Goal: Information Seeking & Learning: Find specific fact

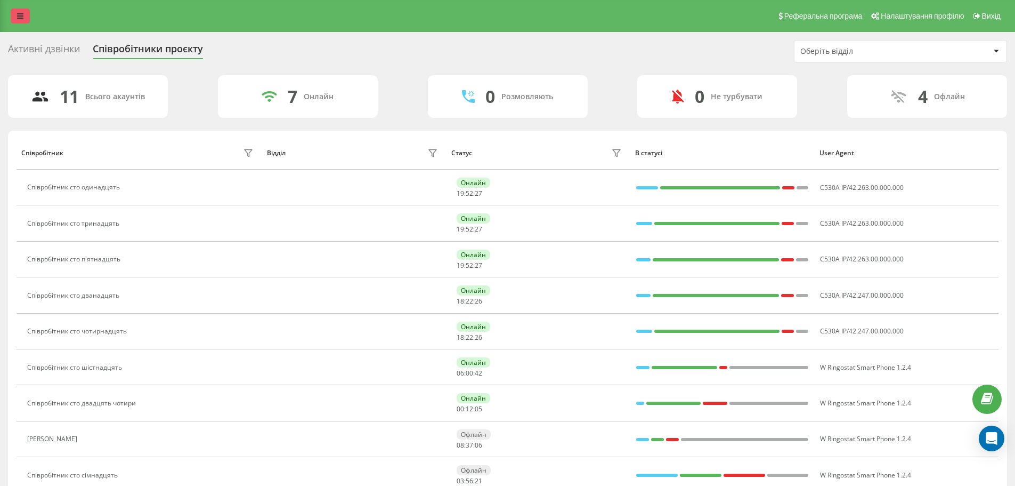
click at [22, 13] on icon at bounding box center [20, 15] width 6 height 7
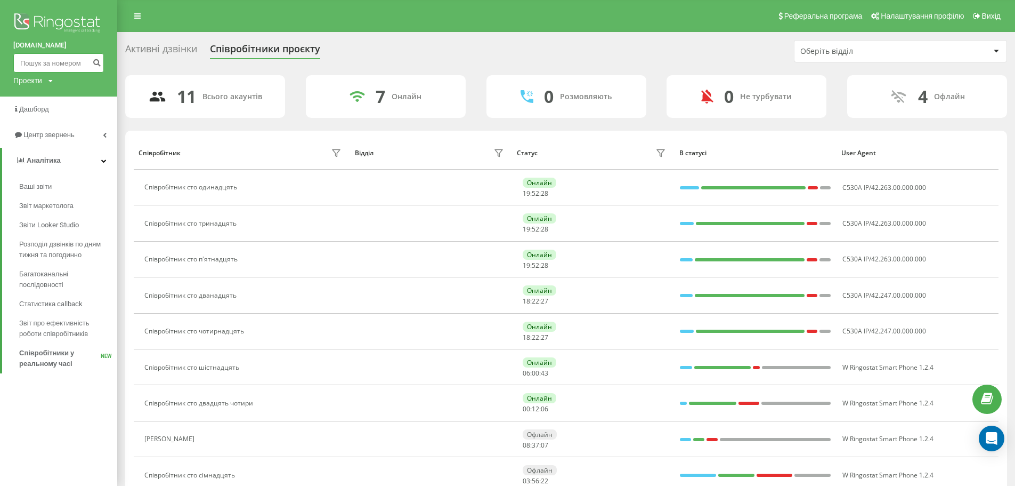
click at [48, 61] on input at bounding box center [58, 62] width 91 height 19
paste input "380674812100"
type input "380674812100"
click at [94, 63] on icon "submit" at bounding box center [96, 61] width 9 height 6
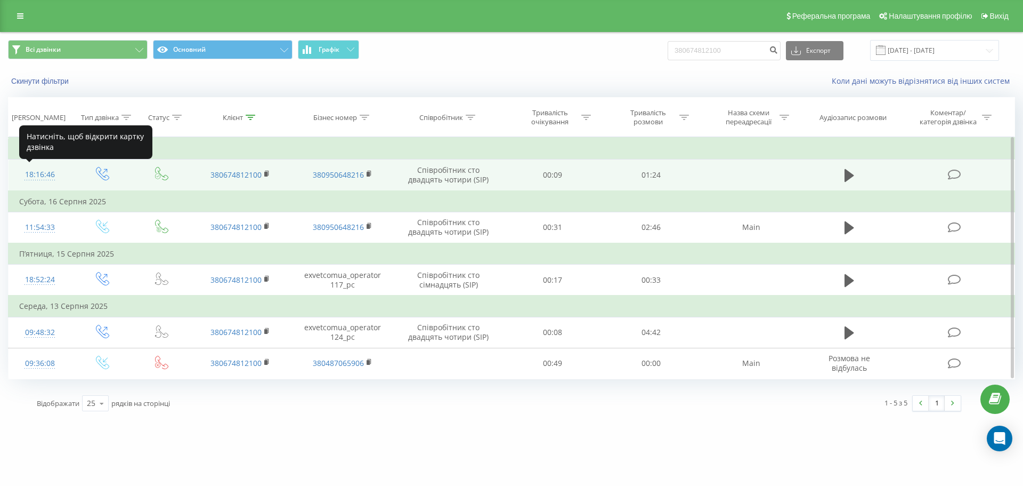
click at [46, 173] on div "18:16:46" at bounding box center [40, 174] width 42 height 21
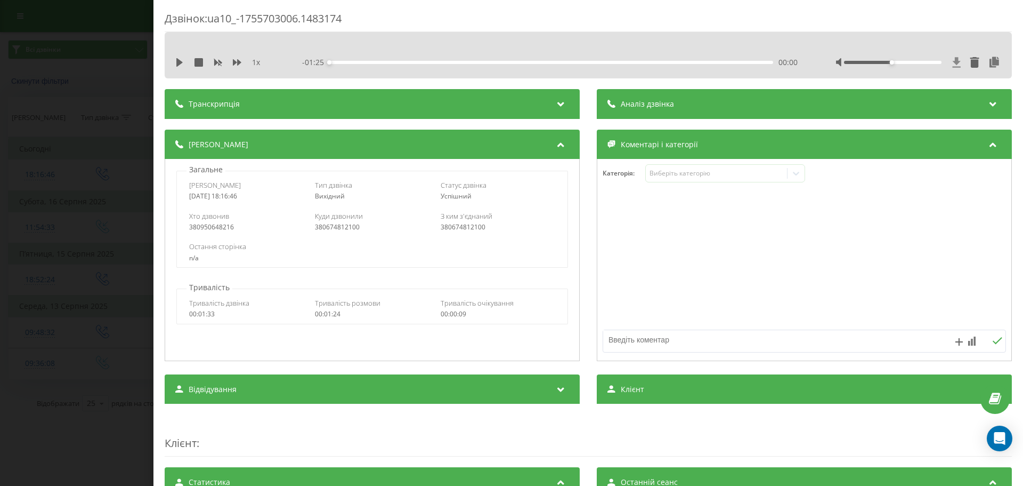
click at [953, 59] on icon at bounding box center [957, 62] width 8 height 10
click at [183, 63] on icon at bounding box center [179, 62] width 9 height 9
click at [343, 61] on div "00:01" at bounding box center [551, 62] width 444 height 3
click at [180, 63] on icon at bounding box center [179, 62] width 9 height 9
drag, startPoint x: 127, startPoint y: 61, endPoint x: 361, endPoint y: 205, distance: 275.1
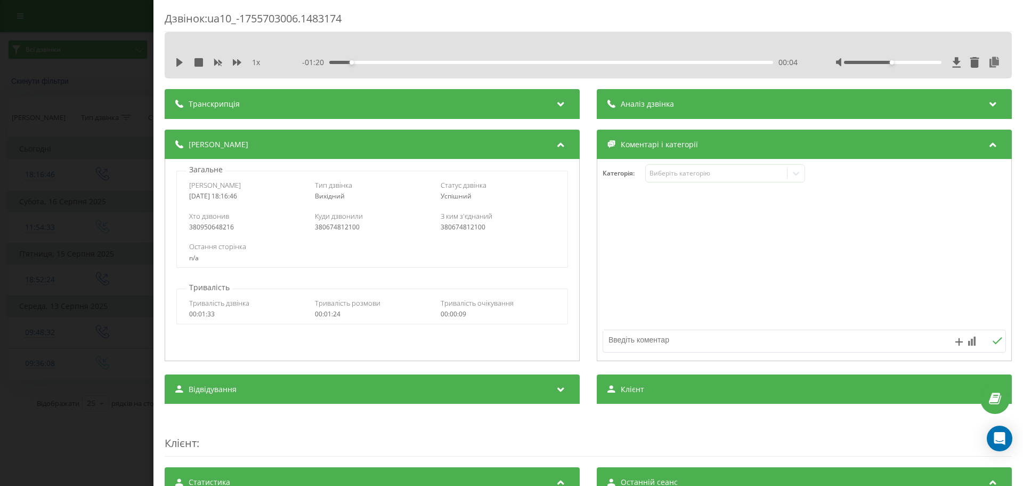
click at [127, 62] on div "Дзвінок : ua10_-1755703006.1483174 1 x - 01:20 00:04 00:04 Транскрипція Для AI-…" at bounding box center [511, 243] width 1023 height 486
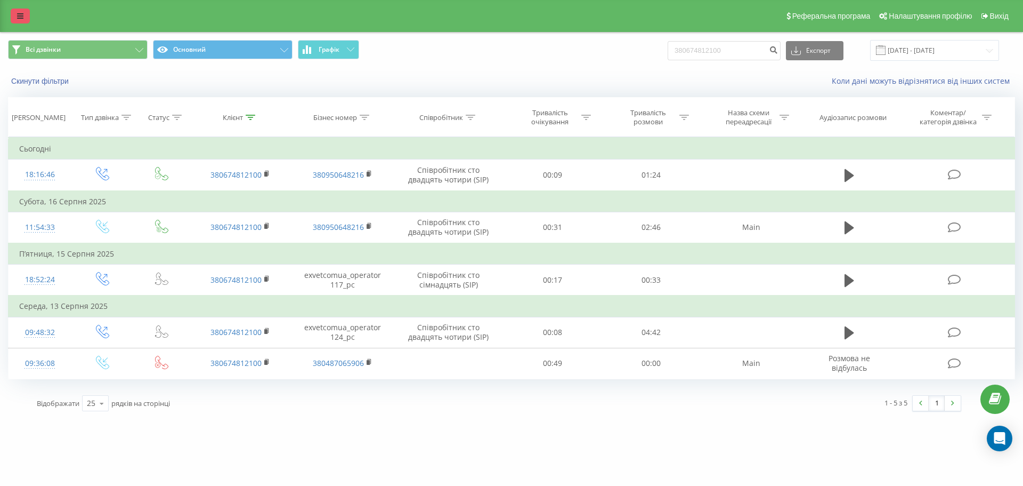
click at [21, 18] on icon at bounding box center [20, 15] width 6 height 7
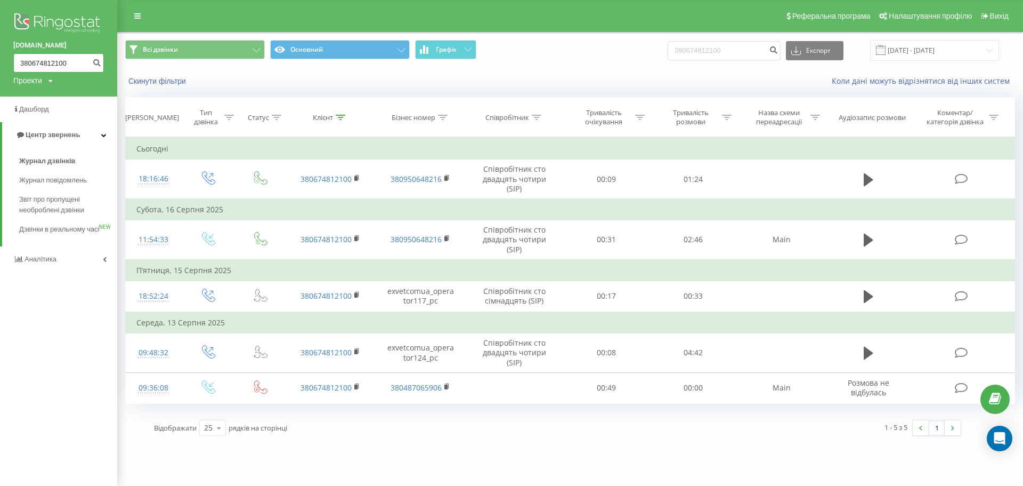
click at [52, 54] on input "380674812100" at bounding box center [58, 62] width 91 height 19
click at [55, 62] on input "380674812100" at bounding box center [58, 62] width 91 height 19
paste input "81008088"
type input "380681008088"
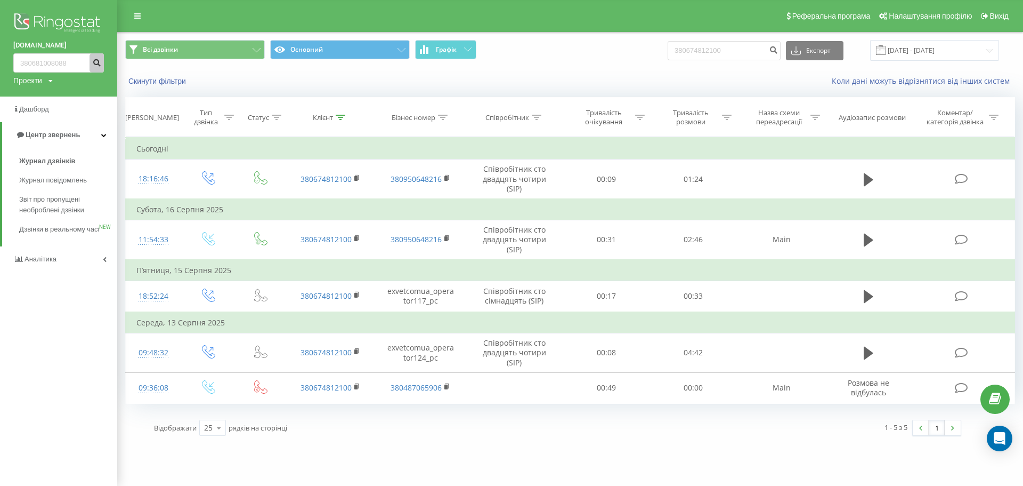
click at [93, 62] on icon "submit" at bounding box center [96, 61] width 9 height 6
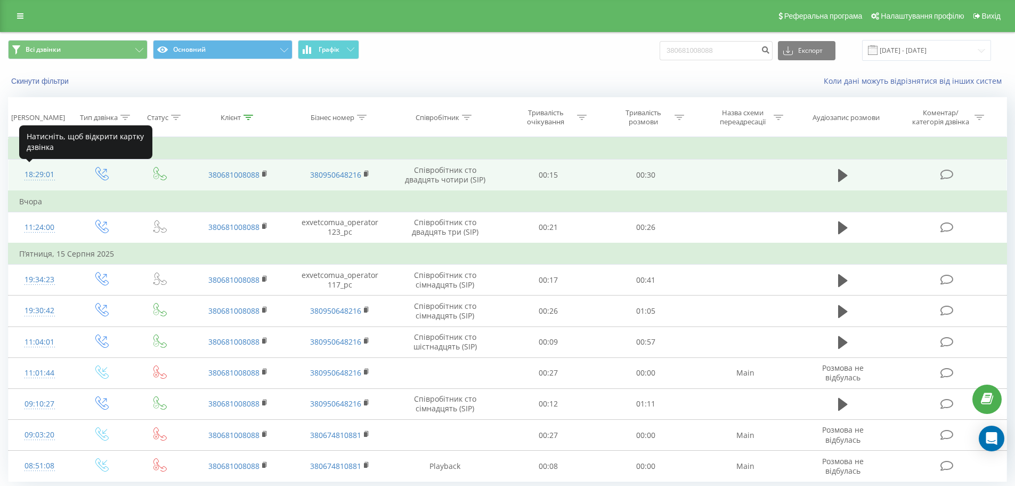
click at [52, 175] on div "18:29:01" at bounding box center [39, 174] width 41 height 21
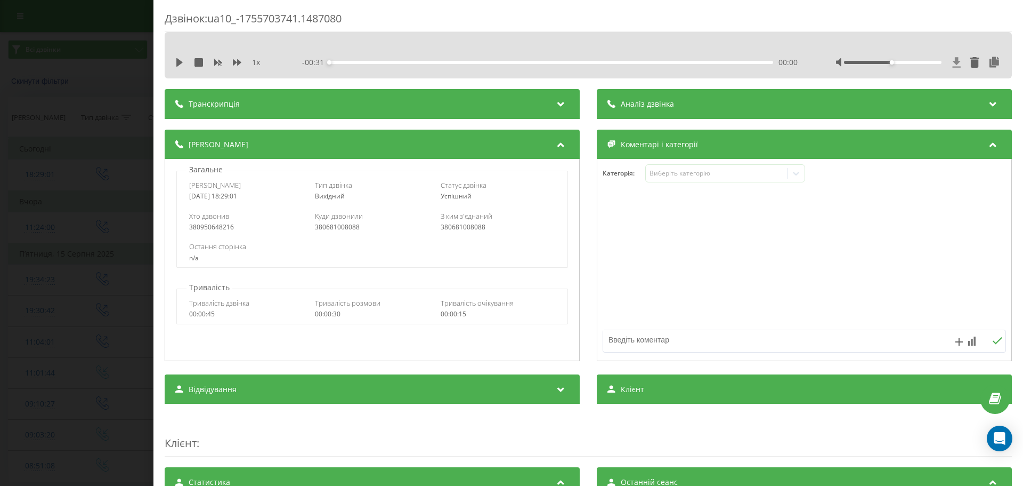
click at [952, 64] on icon at bounding box center [956, 62] width 9 height 11
drag, startPoint x: 87, startPoint y: 201, endPoint x: 103, endPoint y: 209, distance: 17.6
click at [87, 202] on div "Дзвінок : ua10_-1755703741.1487080 1 x - 00:31 00:00 00:00 Транскрипція Для AI-…" at bounding box center [511, 243] width 1023 height 486
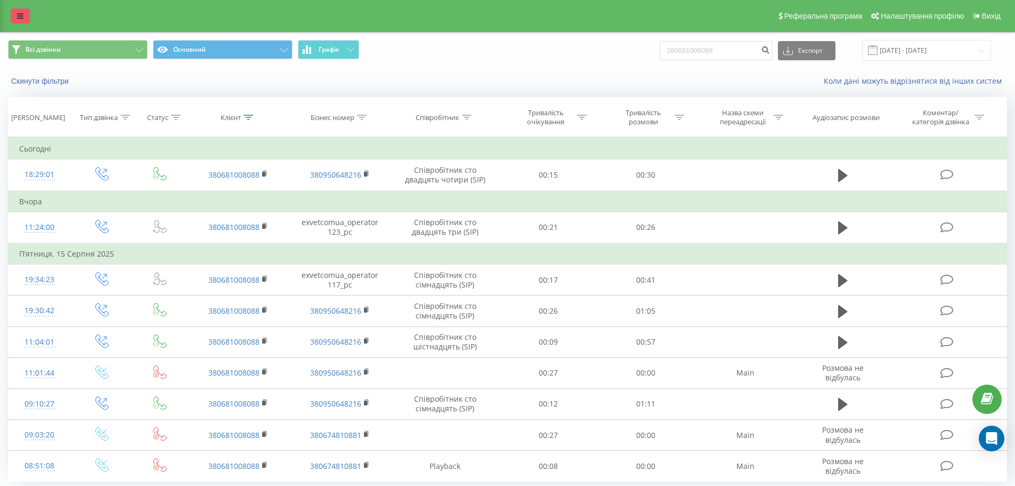
click at [18, 10] on link at bounding box center [20, 16] width 19 height 15
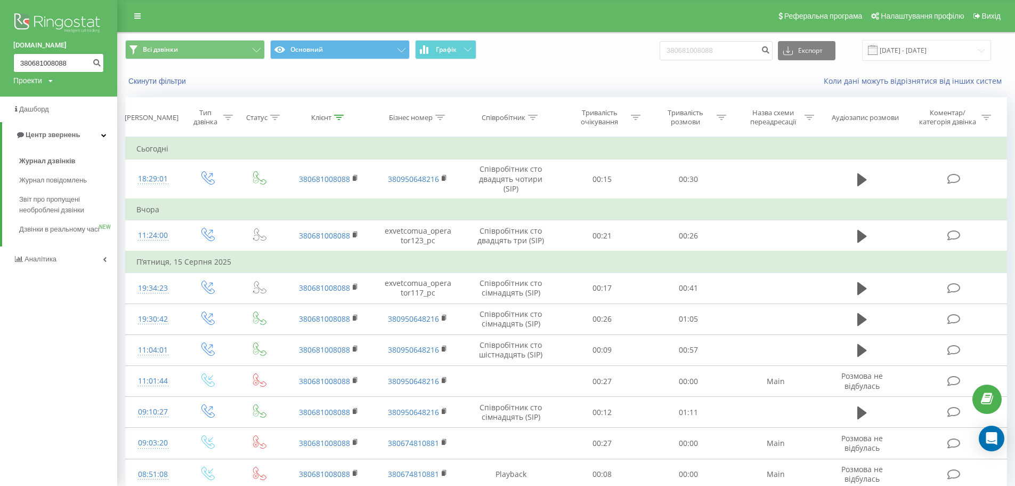
click at [59, 62] on input "380681008088" at bounding box center [58, 62] width 91 height 19
paste input "50960003"
type input "380509600038"
click at [97, 64] on icon "submit" at bounding box center [96, 61] width 9 height 6
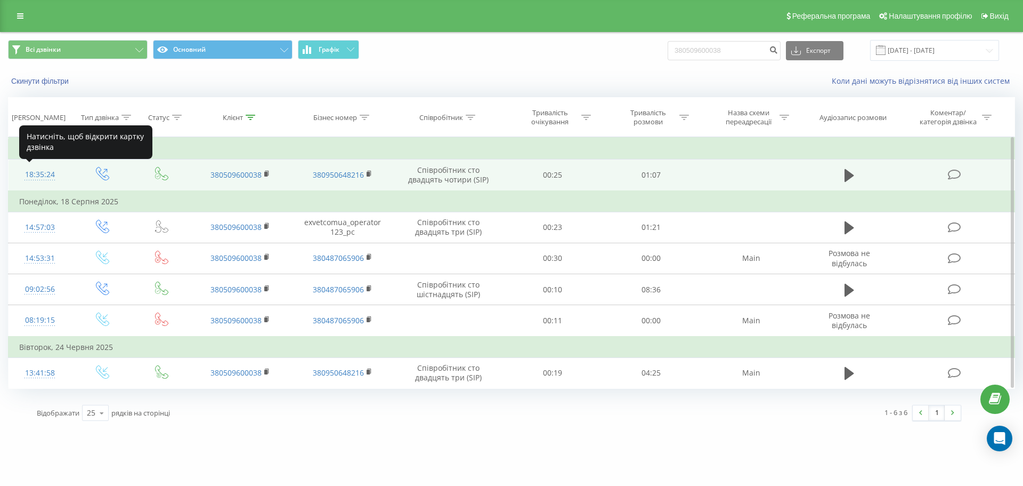
click at [41, 175] on div "18:35:24" at bounding box center [40, 174] width 42 height 21
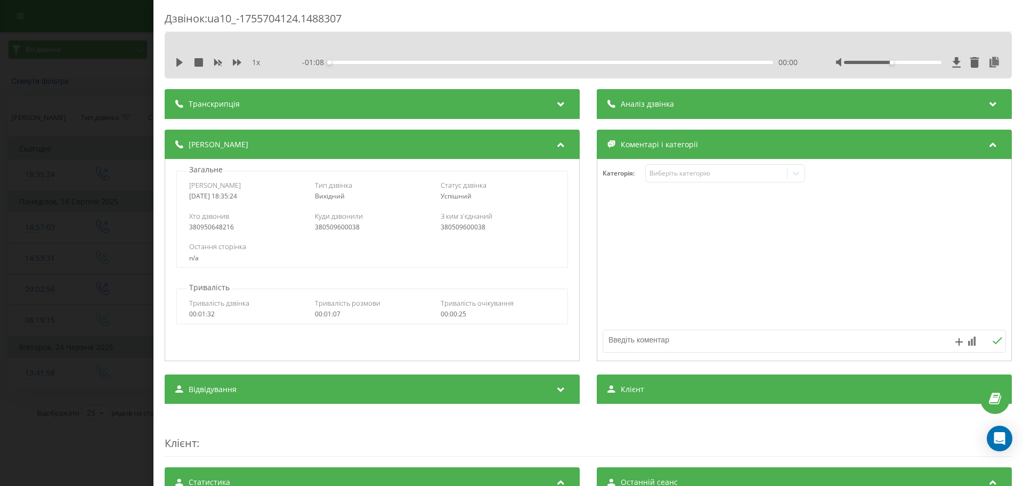
click at [225, 50] on div "1 x - 01:08 00:00 00:00" at bounding box center [588, 55] width 847 height 46
click at [952, 64] on icon at bounding box center [956, 62] width 9 height 11
click at [101, 82] on div "Дзвінок : ua10_-1755704124.1488307 1 x - 01:08 00:00 00:00 Транскрипція Для AI-…" at bounding box center [511, 243] width 1023 height 486
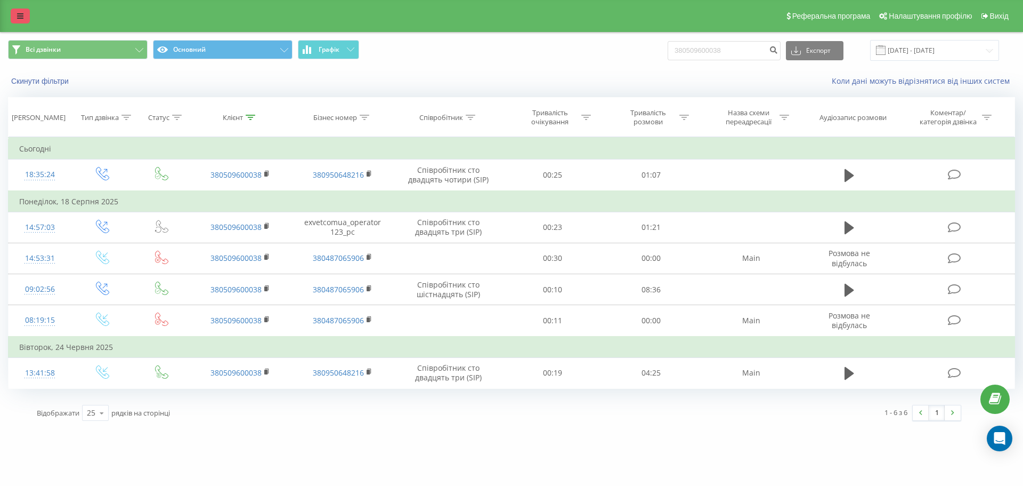
click at [20, 13] on icon at bounding box center [20, 15] width 6 height 7
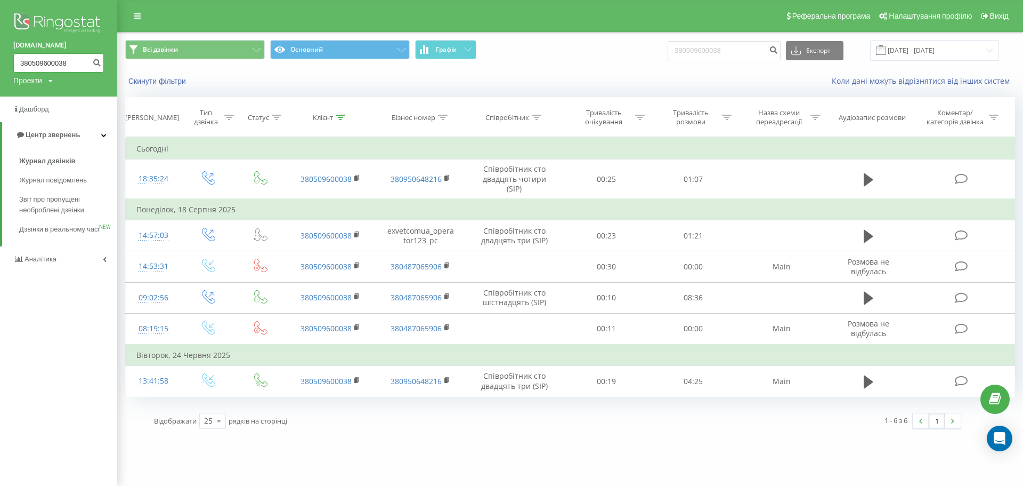
click at [37, 54] on input "380509600038" at bounding box center [58, 62] width 91 height 19
click at [42, 61] on input "380509600038" at bounding box center [58, 62] width 91 height 19
paste input "667387231"
type input "380667387231"
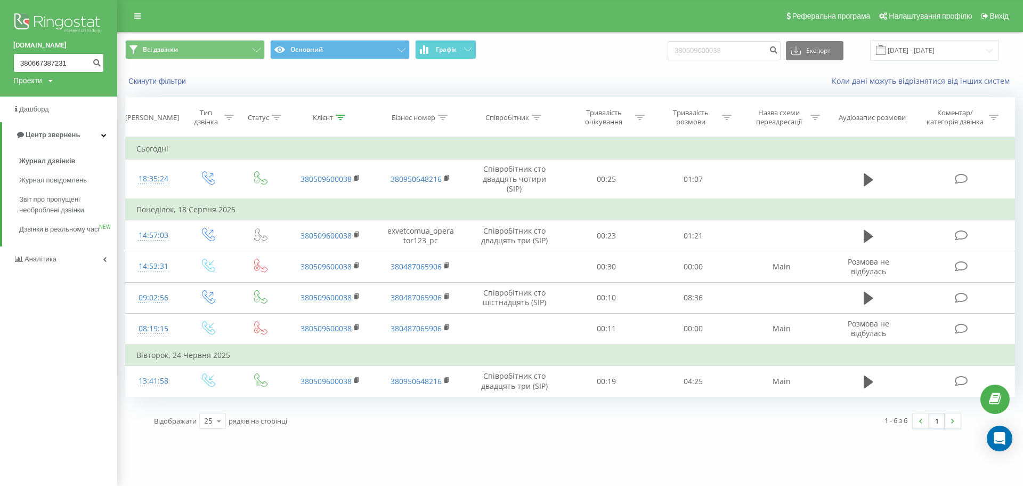
drag, startPoint x: 67, startPoint y: 58, endPoint x: 0, endPoint y: 58, distance: 66.6
click at [0, 58] on div "exvet.com.ua 380667387231 Проекти exvet.com.ua" at bounding box center [58, 48] width 117 height 96
click at [66, 65] on input at bounding box center [58, 62] width 91 height 19
paste input "380963573823"
type input "380963573823"
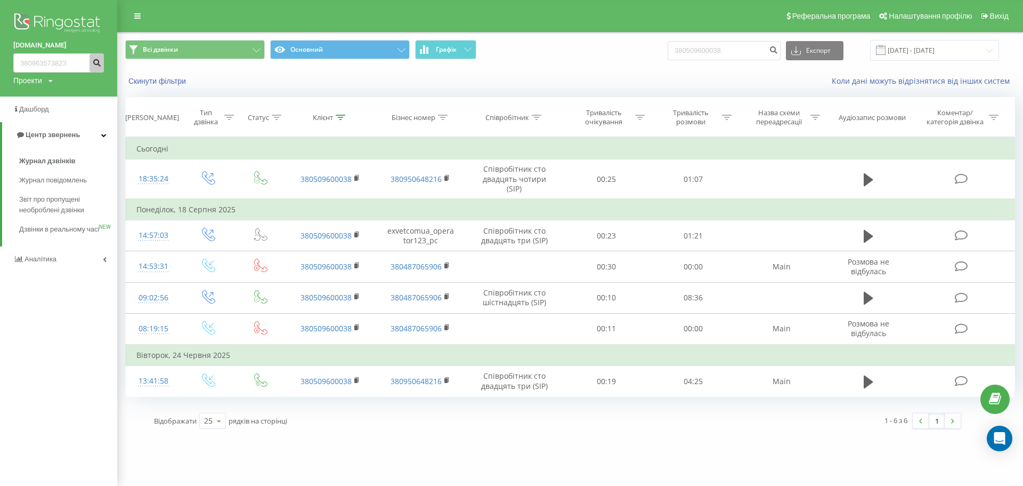
click at [101, 63] on icon "submit" at bounding box center [96, 61] width 9 height 6
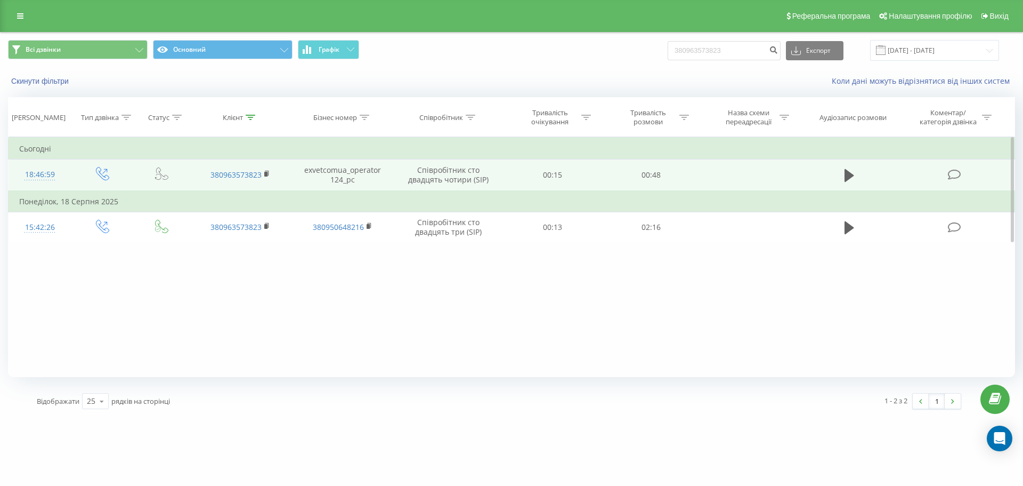
click at [46, 172] on div "18:46:59" at bounding box center [40, 174] width 42 height 21
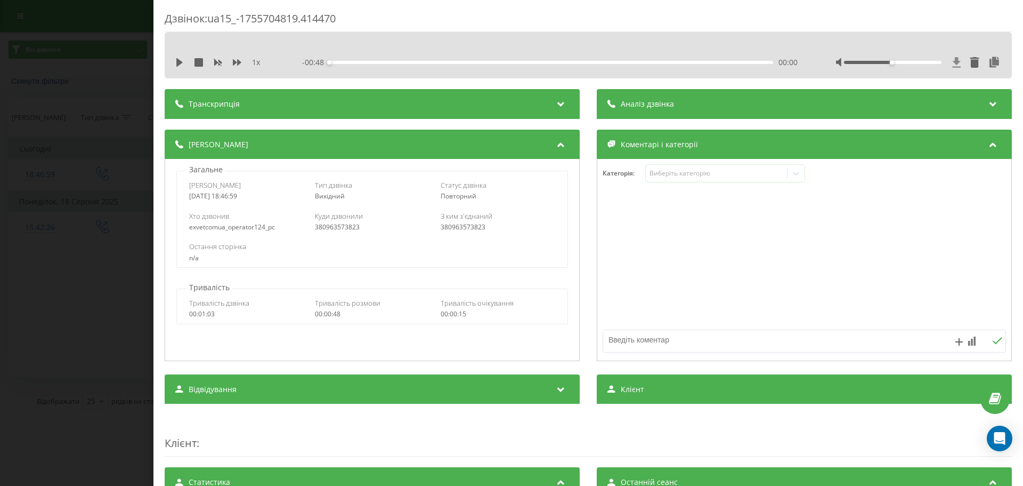
click at [953, 62] on icon at bounding box center [957, 62] width 8 height 10
click at [94, 77] on div "Дзвінок : ua15_-1755704819.414470 1 x - 00:48 00:00 00:00 Транскрипція Для AI-а…" at bounding box center [511, 243] width 1023 height 486
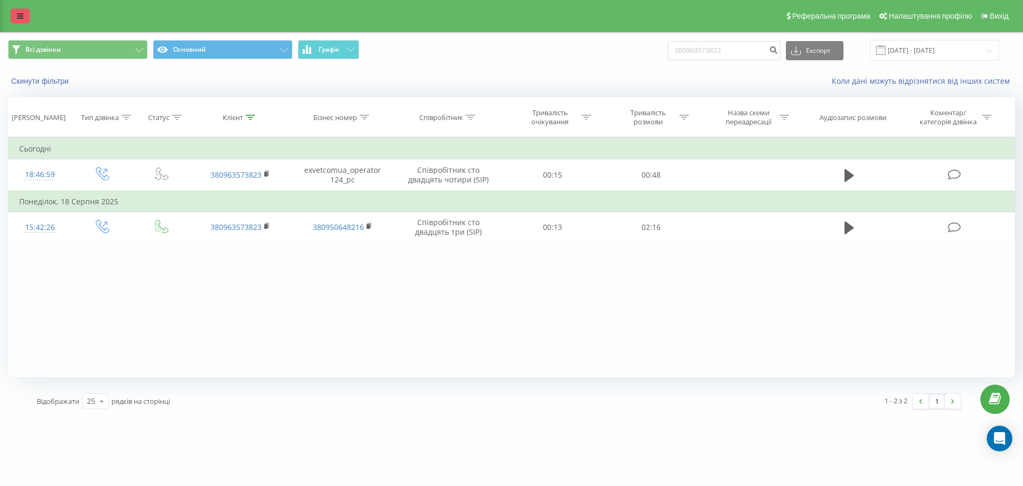
click at [18, 18] on icon at bounding box center [20, 15] width 6 height 7
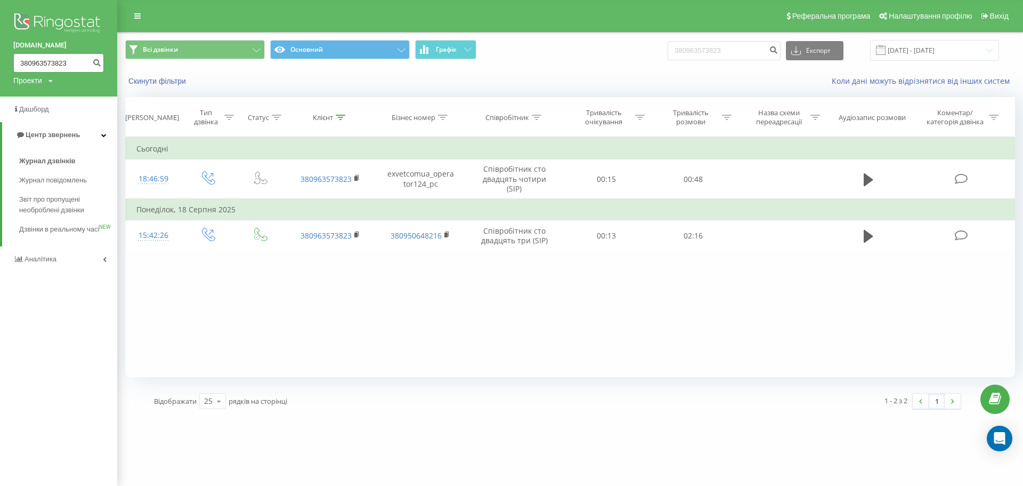
click at [58, 71] on input "380963573823" at bounding box center [58, 62] width 91 height 19
click at [57, 69] on input "380963573823" at bounding box center [58, 62] width 91 height 19
paste input "56016175"
type input "380956016175"
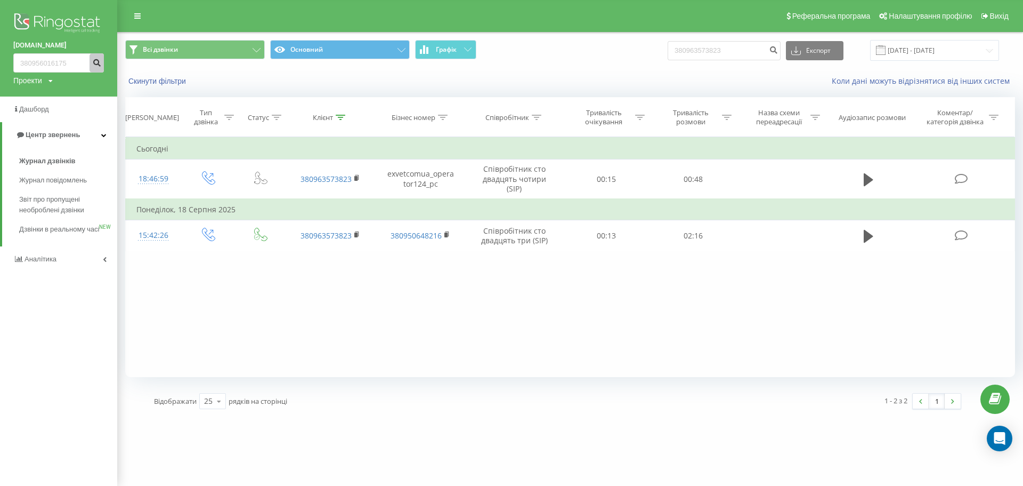
click at [102, 65] on button "submit" at bounding box center [97, 62] width 14 height 19
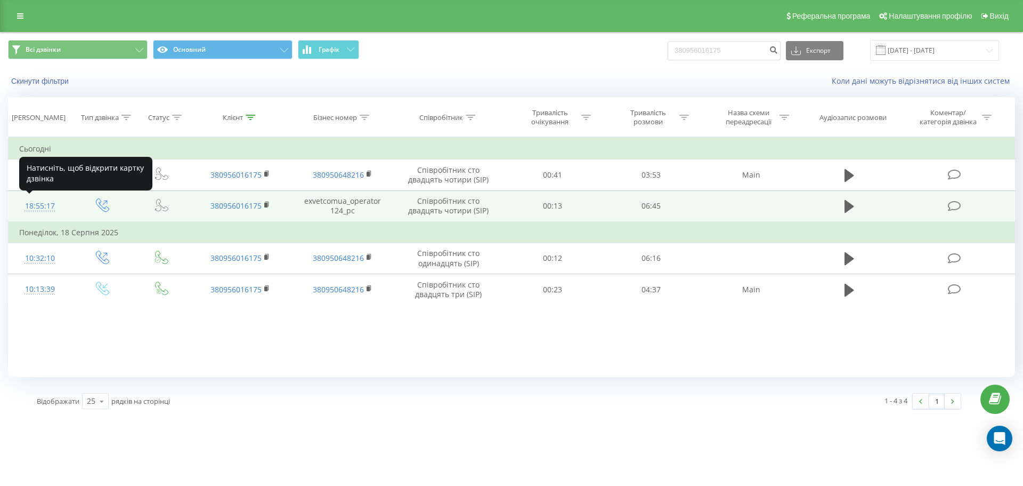
click at [48, 203] on div "18:55:17" at bounding box center [40, 206] width 42 height 21
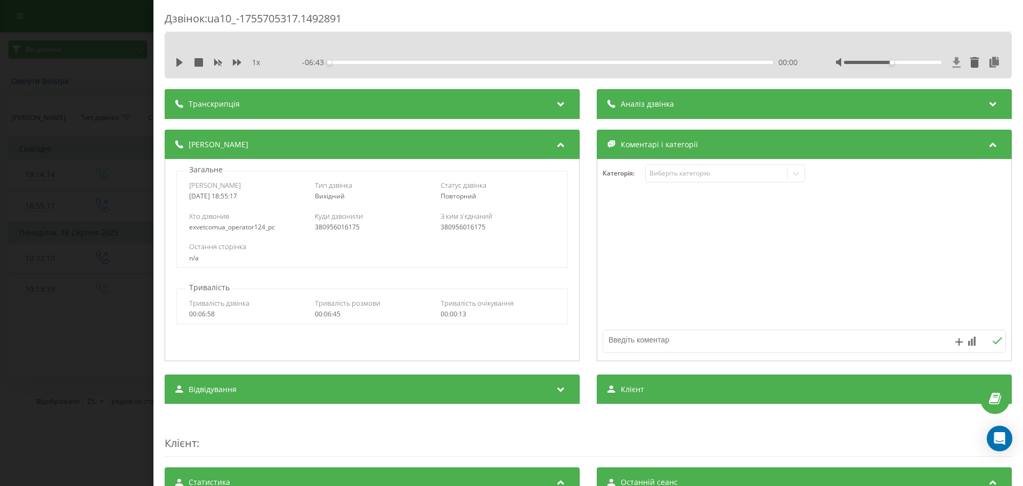
click at [953, 59] on icon at bounding box center [957, 62] width 8 height 10
click at [117, 48] on div "Дзвінок : ua10_-1755705317.1492891 1 x - 06:43 00:00 00:00 Транскрипція Для AI-…" at bounding box center [511, 243] width 1023 height 486
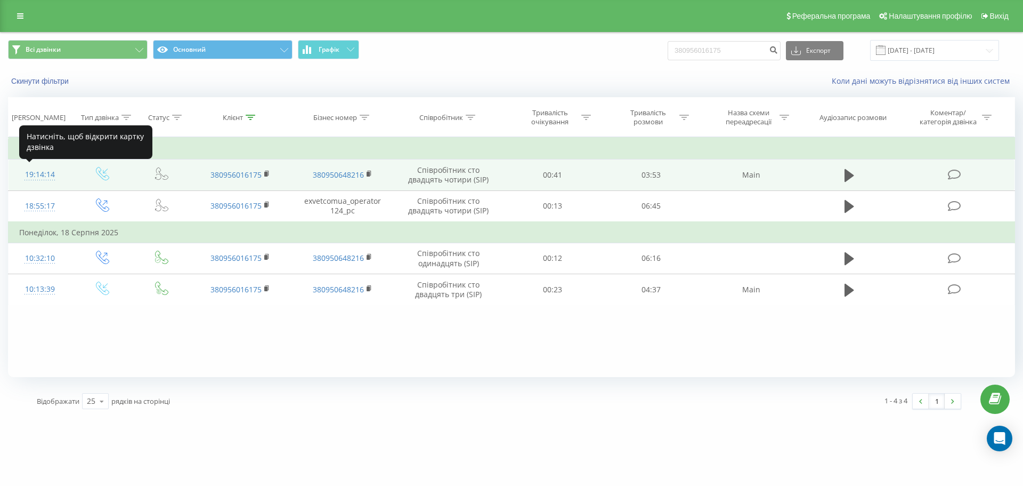
click at [49, 173] on div "19:14:14" at bounding box center [40, 174] width 42 height 21
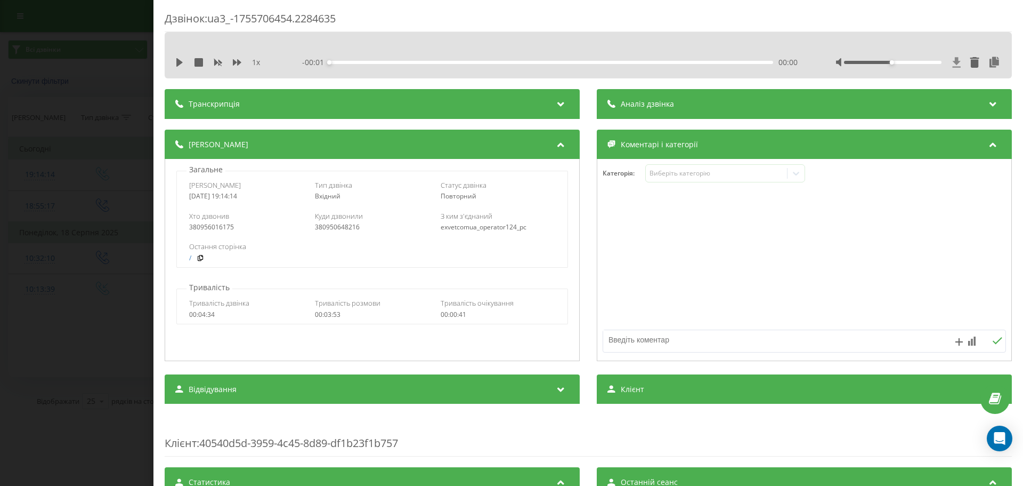
click at [952, 64] on icon at bounding box center [956, 62] width 9 height 11
click at [99, 107] on div "Дзвінок : ua3_-1755706454.2284635 1 x - 03:52 00:00 00:00 Транскрипція Для AI-а…" at bounding box center [511, 243] width 1023 height 486
